Goal: Information Seeking & Learning: Learn about a topic

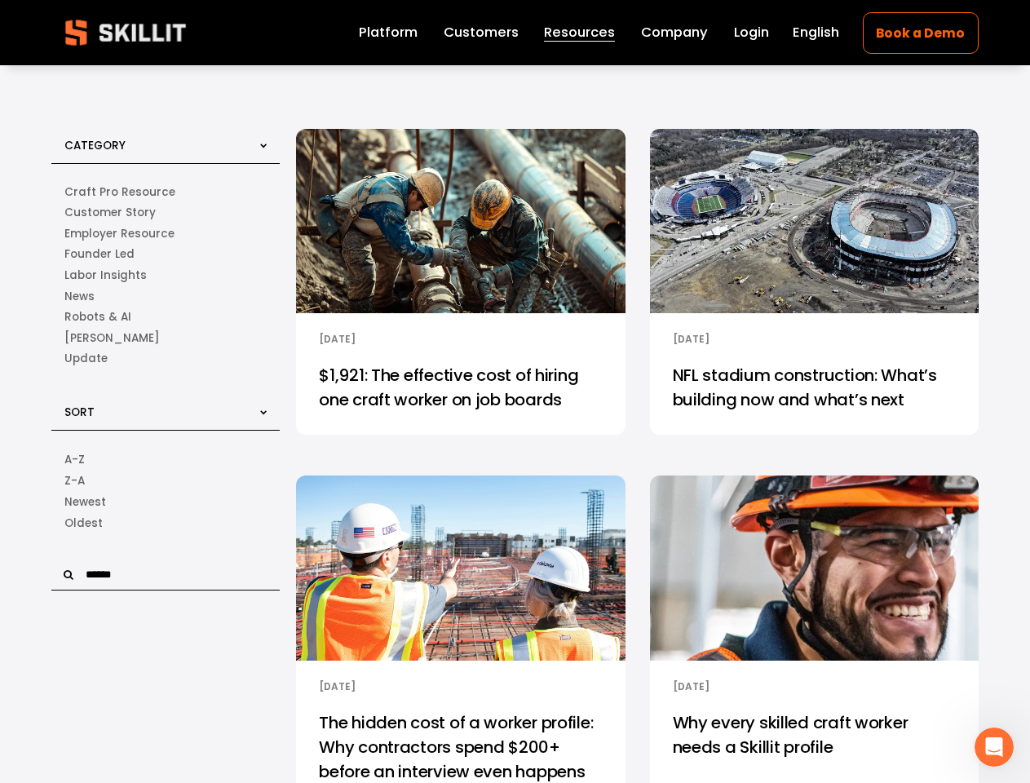
click at [166, 577] on input "text" at bounding box center [165, 574] width 228 height 31
click at [994, 747] on icon "Open Intercom Messenger" at bounding box center [994, 747] width 27 height 27
